Goal: Information Seeking & Learning: Learn about a topic

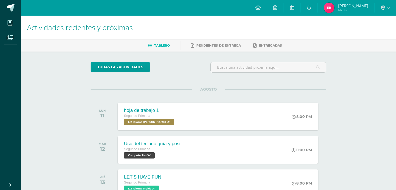
scroll to position [104, 0]
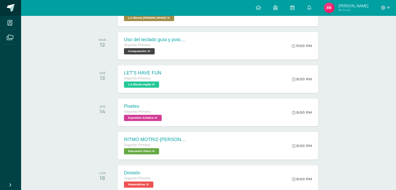
click at [14, 5] on span at bounding box center [11, 8] width 8 height 8
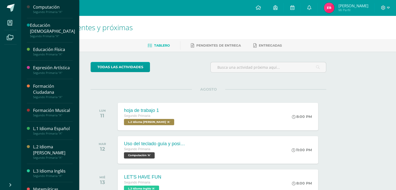
click at [50, 31] on div "Educación [DEMOGRAPHIC_DATA]" at bounding box center [52, 28] width 45 height 12
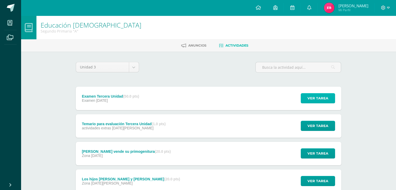
click at [321, 98] on span "Ver tarea" at bounding box center [317, 98] width 21 height 10
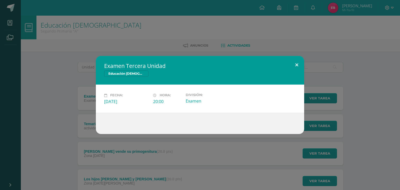
click at [297, 64] on button at bounding box center [296, 65] width 15 height 18
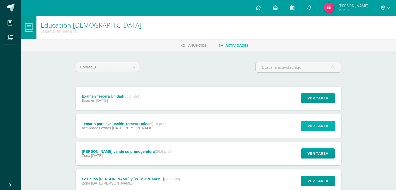
click at [331, 126] on button "Ver tarea" at bounding box center [318, 126] width 34 height 10
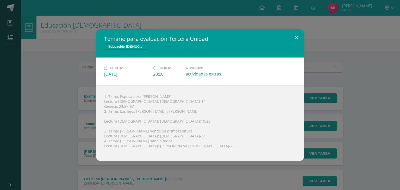
click at [300, 35] on button at bounding box center [296, 38] width 15 height 18
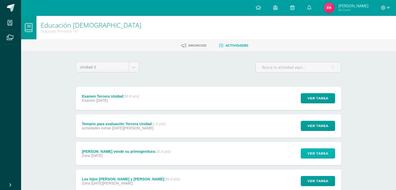
click at [317, 149] on span "Ver tarea" at bounding box center [317, 154] width 21 height 10
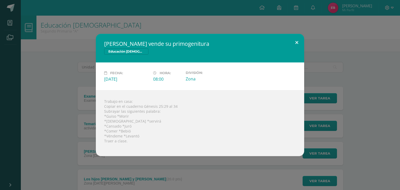
click at [296, 42] on button at bounding box center [296, 43] width 15 height 18
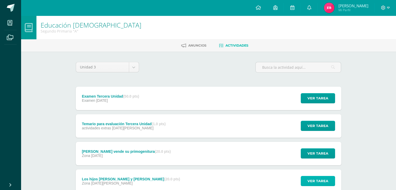
click at [317, 180] on span "Ver tarea" at bounding box center [317, 181] width 21 height 10
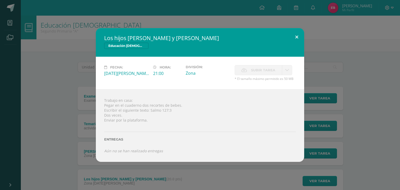
click at [295, 35] on button at bounding box center [296, 37] width 15 height 18
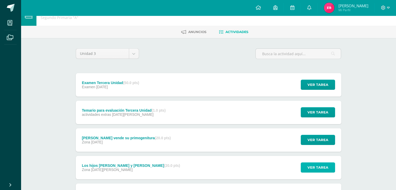
scroll to position [13, 0]
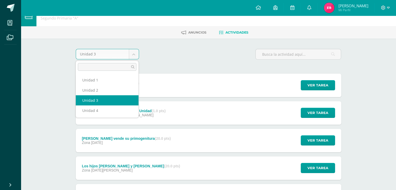
click at [135, 50] on body "Mis cursos Archivos Cerrar panel Computación Segundo Primaria "A" Educación Cri…" at bounding box center [198, 114] width 396 height 255
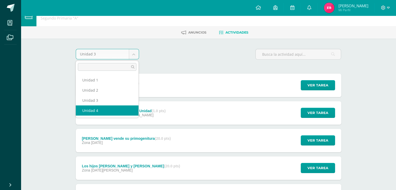
select select "Unidad 4"
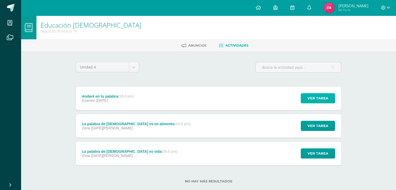
click at [321, 97] on span "Ver tarea" at bounding box center [317, 98] width 21 height 10
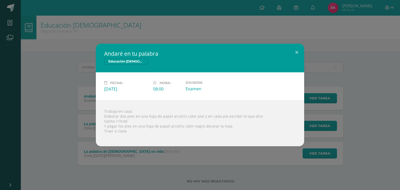
click at [381, 83] on div "Andaré en tu palabra Educación Cristiana Fecha: Viernes 19 de Septiembre Hora: …" at bounding box center [200, 95] width 396 height 103
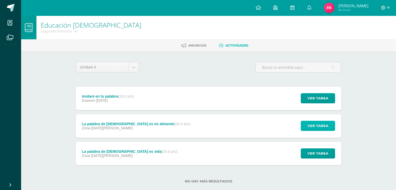
click at [317, 124] on span "Ver tarea" at bounding box center [317, 126] width 21 height 10
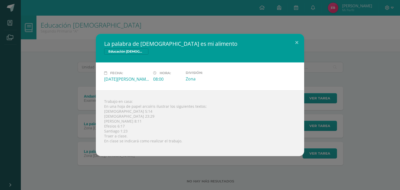
click at [361, 110] on div "La palabra de Dios es mi alimento Educación Cristiana Fecha: Viernes 29 de Agos…" at bounding box center [200, 95] width 396 height 122
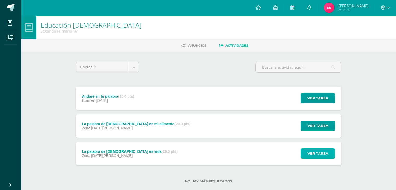
click at [322, 152] on span "Ver tarea" at bounding box center [317, 154] width 21 height 10
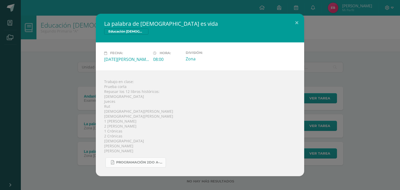
click at [137, 159] on link "Programación 2do A-B 4ta. Unidad 2025.pdf" at bounding box center [135, 162] width 60 height 10
click at [295, 22] on button at bounding box center [296, 23] width 15 height 18
